Goal: Information Seeking & Learning: Find specific fact

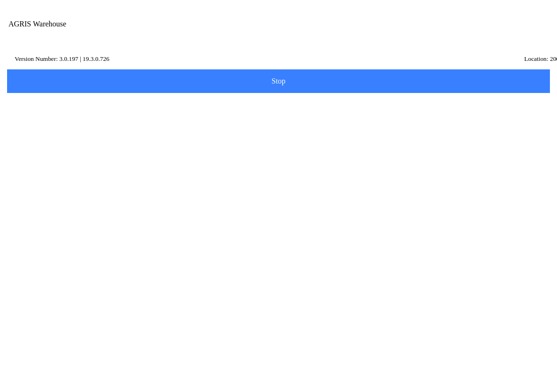
click at [51, 104] on input "Transfer Location" at bounding box center [271, 94] width 519 height 17
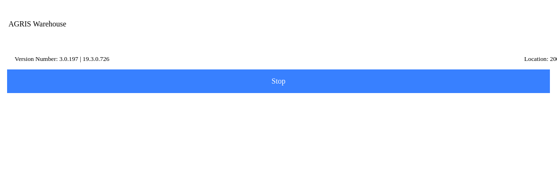
click at [104, 144] on ion-card-content "100 - Service & Supply Coop - [GEOGRAPHIC_DATA][PERSON_NAME]" at bounding box center [278, 130] width 533 height 29
type input "100 - Service & Supply Coop - [GEOGRAPHIC_DATA][PERSON_NAME]"
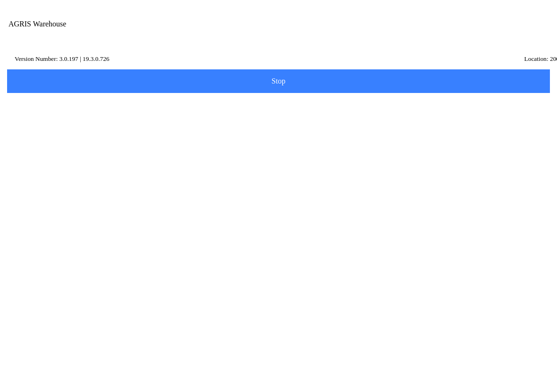
click at [0, 0] on slot "Next" at bounding box center [0, 0] width 0 height 0
click at [36, 128] on input "Description" at bounding box center [271, 121] width 519 height 17
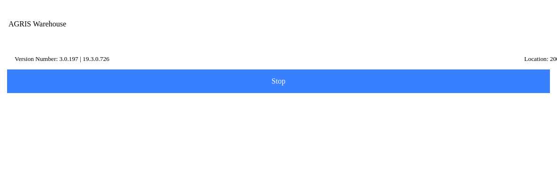
click at [0, 0] on slot "Search" at bounding box center [0, 0] width 0 height 0
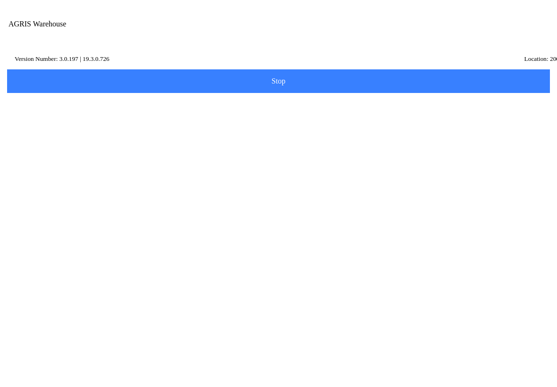
click at [35, 131] on input "cro" at bounding box center [271, 121] width 519 height 17
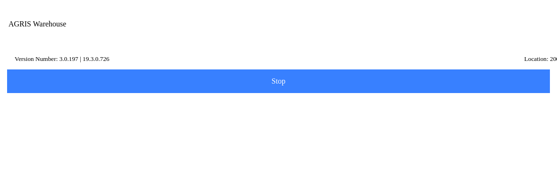
click at [0, 0] on slot "Search" at bounding box center [0, 0] width 0 height 0
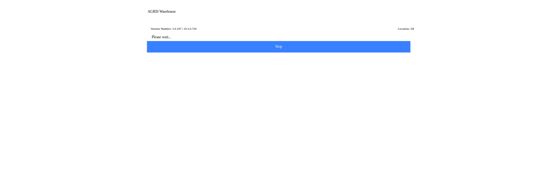
scroll to position [0, 0]
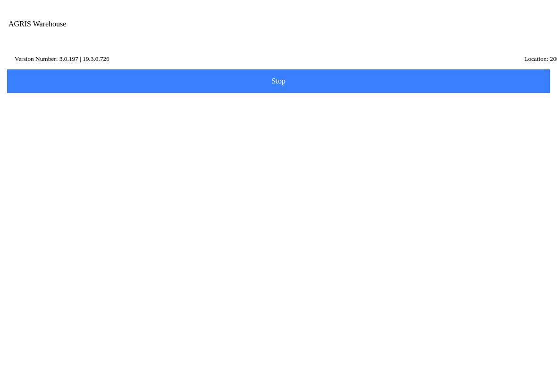
click at [0, 0] on slot "Search" at bounding box center [0, 0] width 0 height 0
click at [39, 130] on input "cem" at bounding box center [271, 121] width 519 height 17
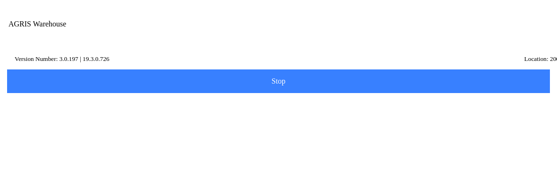
type input "c"
type input "hel"
click at [0, 0] on slot "Search" at bounding box center [0, 0] width 0 height 0
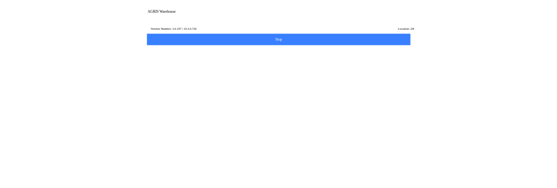
scroll to position [0, 0]
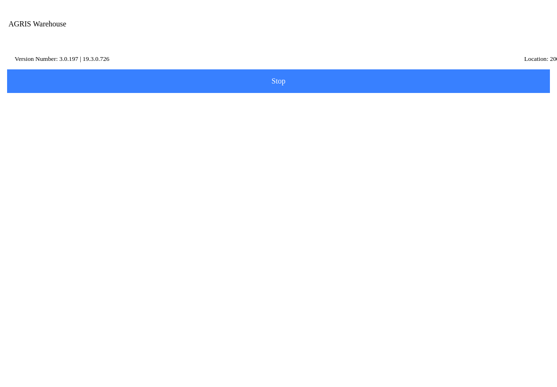
click at [540, 126] on icon "reset" at bounding box center [538, 122] width 7 height 7
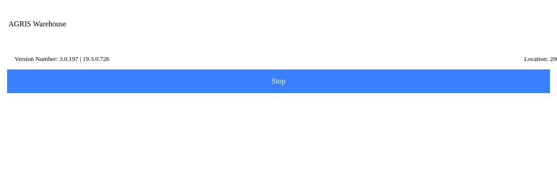
click at [482, 30] on span "button" at bounding box center [476, 33] width 10 height 10
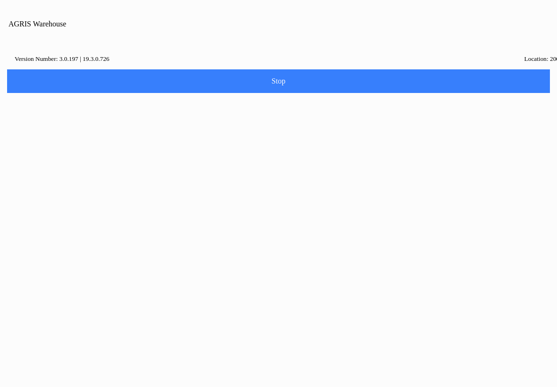
click at [45, 144] on icon at bounding box center [34, 156] width 24 height 24
click at [60, 123] on input "Description" at bounding box center [271, 115] width 519 height 17
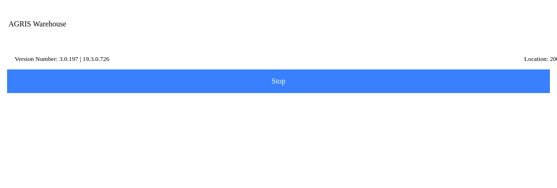
type input "hosc"
click at [0, 0] on slot "Search" at bounding box center [0, 0] width 0 height 0
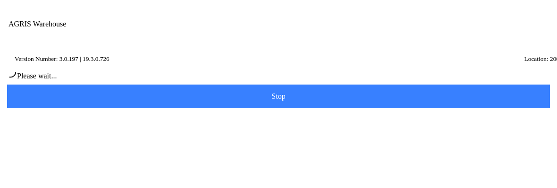
scroll to position [0, 0]
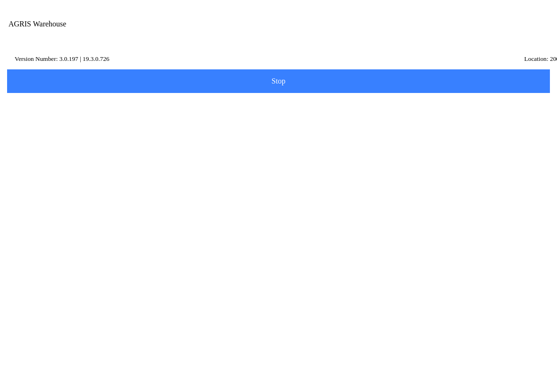
click at [541, 119] on icon "reset" at bounding box center [538, 114] width 7 height 7
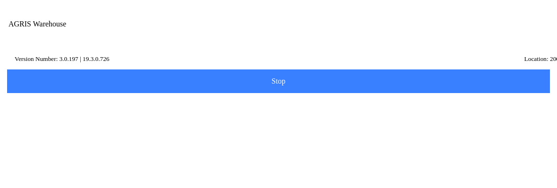
click at [0, 0] on slot "Search" at bounding box center [0, 0] width 0 height 0
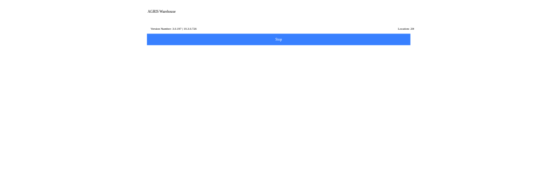
scroll to position [0, 0]
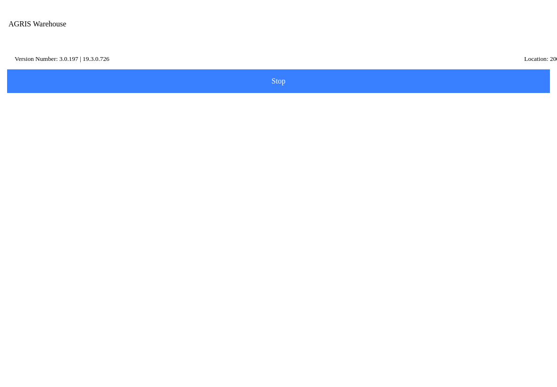
click at [29, 124] on input "oil" at bounding box center [271, 115] width 519 height 17
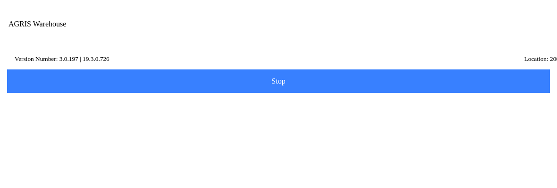
scroll to position [22, 0]
type input "o"
click at [51, 137] on button "Search" at bounding box center [29, 125] width 46 height 24
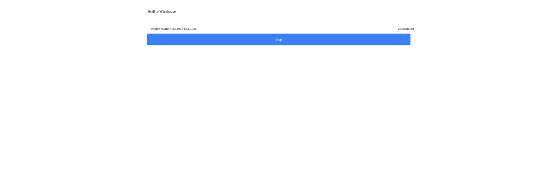
scroll to position [0, 0]
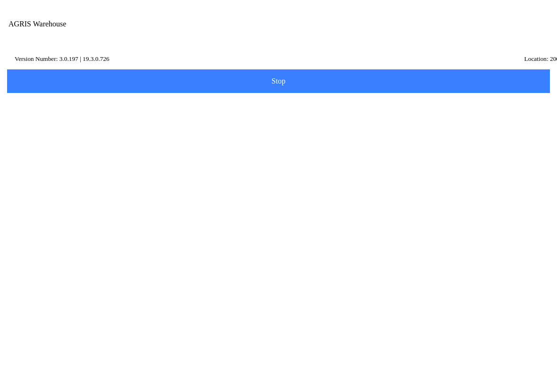
click at [38, 124] on input "hos" at bounding box center [271, 115] width 519 height 17
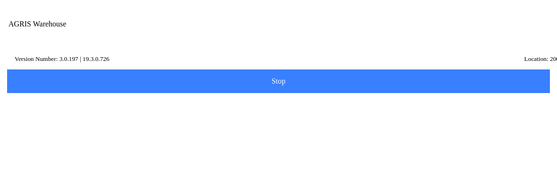
type input "h"
click at [0, 0] on slot "Search" at bounding box center [0, 0] width 0 height 0
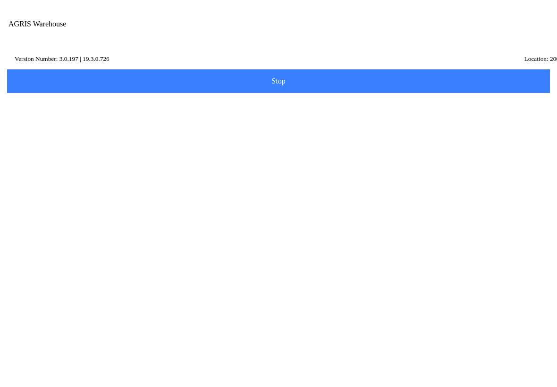
click at [35, 124] on input "cro" at bounding box center [271, 115] width 519 height 17
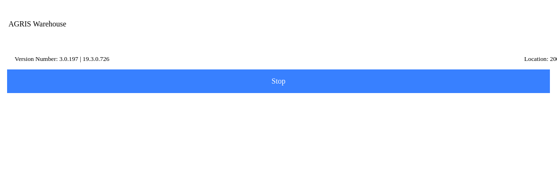
type input "c"
type input "bet"
click at [0, 0] on slot "Search" at bounding box center [0, 0] width 0 height 0
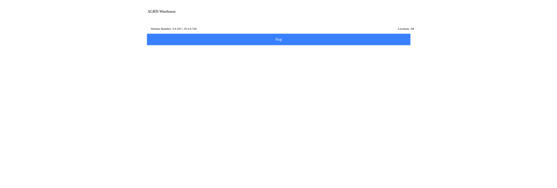
scroll to position [6, 0]
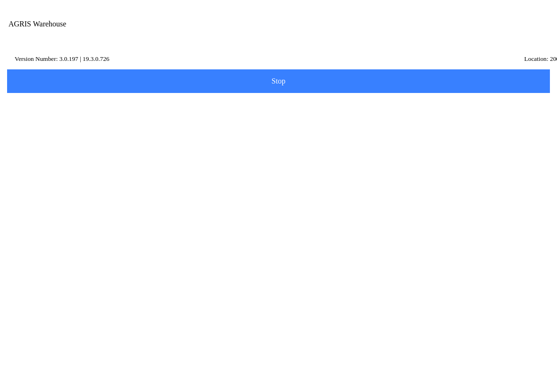
click at [489, 34] on button "button" at bounding box center [477, 34] width 26 height 24
click at [60, 171] on span "Quantities" at bounding box center [41, 176] width 39 height 10
click at [28, 120] on input "Description" at bounding box center [271, 115] width 519 height 17
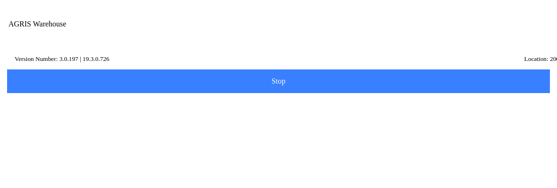
type input "hsc"
click at [0, 0] on slot "Search" at bounding box center [0, 0] width 0 height 0
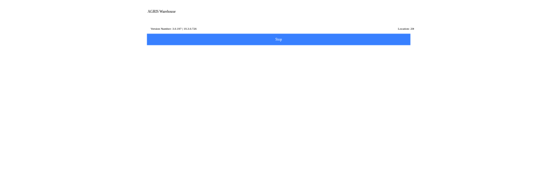
scroll to position [0, 0]
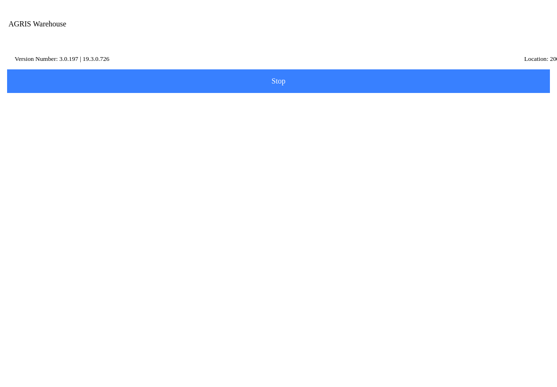
click at [26, 124] on input "hsc" at bounding box center [271, 114] width 519 height 17
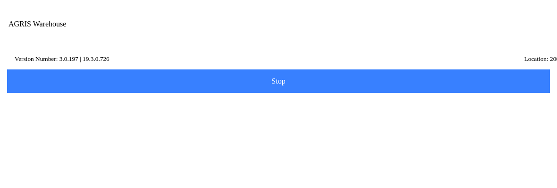
click at [482, 28] on span "button" at bounding box center [476, 33] width 10 height 10
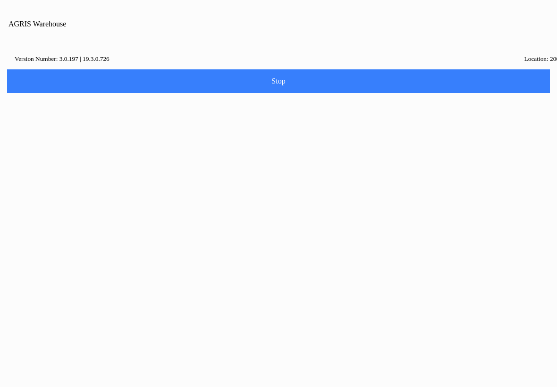
click at [60, 171] on span "Quantities" at bounding box center [41, 176] width 39 height 10
click at [50, 124] on input "Description" at bounding box center [271, 115] width 519 height 17
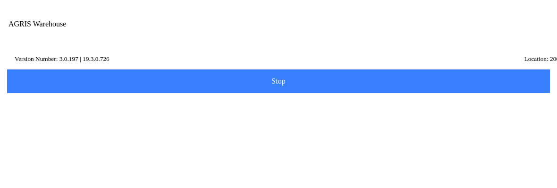
type input "hscoc"
click at [0, 0] on slot "Search" at bounding box center [0, 0] width 0 height 0
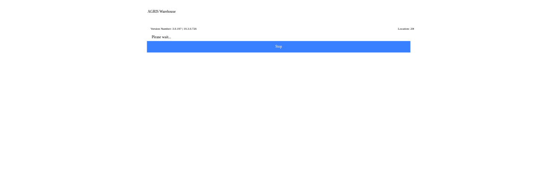
scroll to position [0, 0]
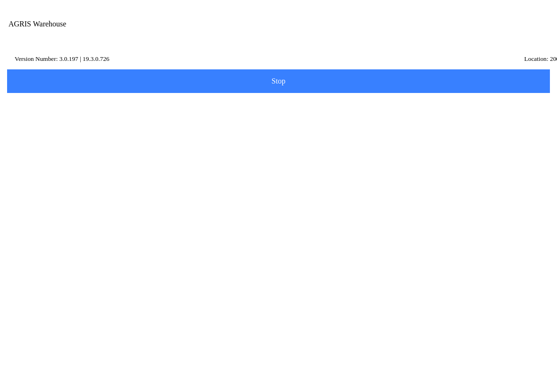
click at [482, 32] on span "button" at bounding box center [476, 33] width 10 height 10
click at [43, 153] on icon at bounding box center [33, 158] width 19 height 11
click at [51, 120] on input "Description" at bounding box center [271, 115] width 519 height 17
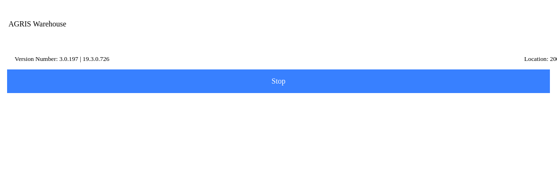
type input "mal"
click at [0, 0] on slot "Search" at bounding box center [0, 0] width 0 height 0
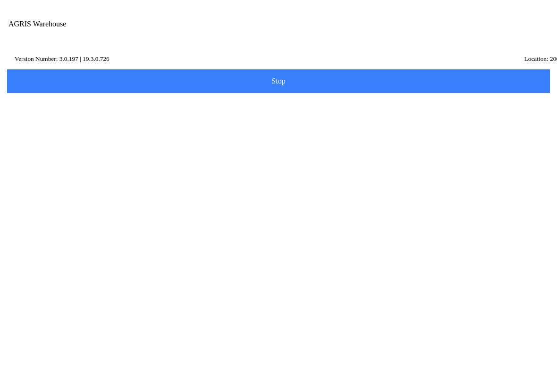
scroll to position [155, 0]
click at [60, 180] on ion-row "On Hand: 4" at bounding box center [278, 175] width 509 height 10
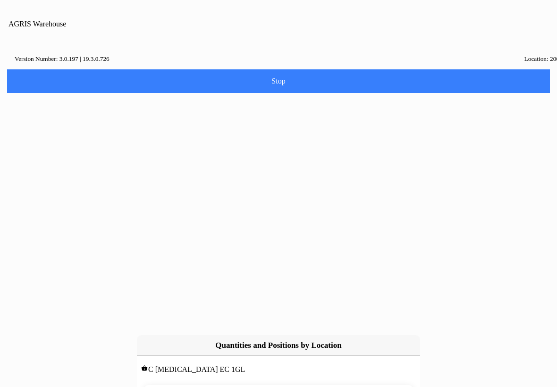
click at [0, 0] on slot "cancel" at bounding box center [0, 0] width 0 height 0
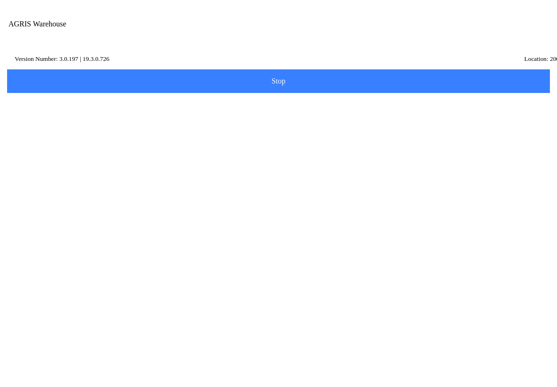
click at [482, 31] on span "button" at bounding box center [476, 33] width 10 height 10
